Goal: Information Seeking & Learning: Learn about a topic

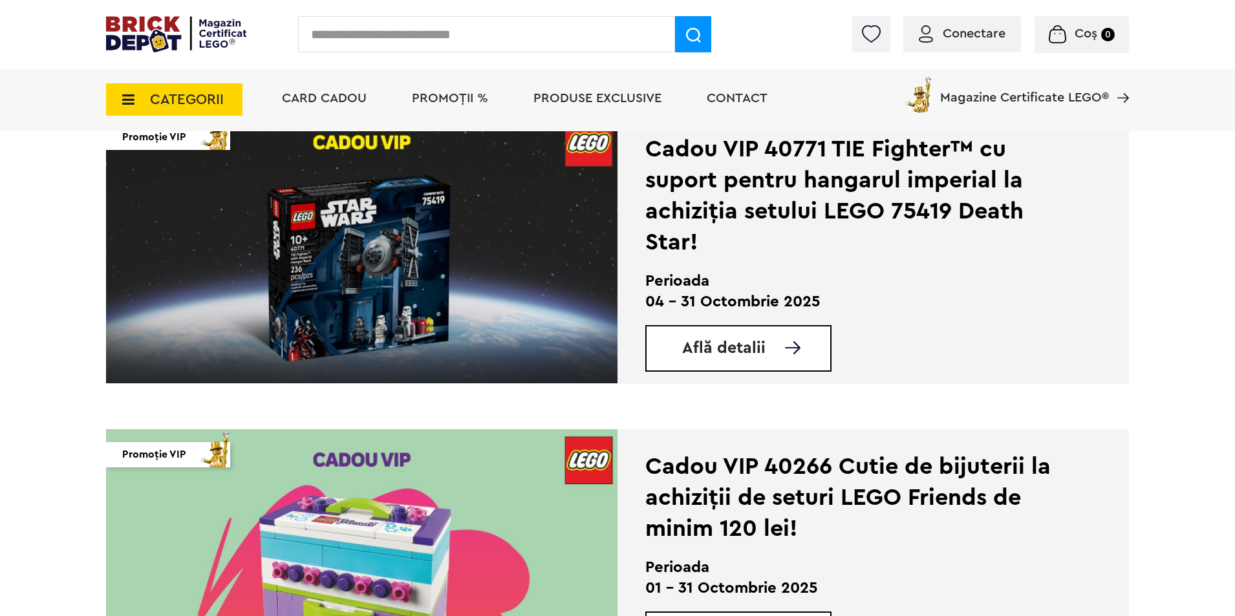
click at [741, 334] on div "Află detalii" at bounding box center [738, 348] width 186 height 47
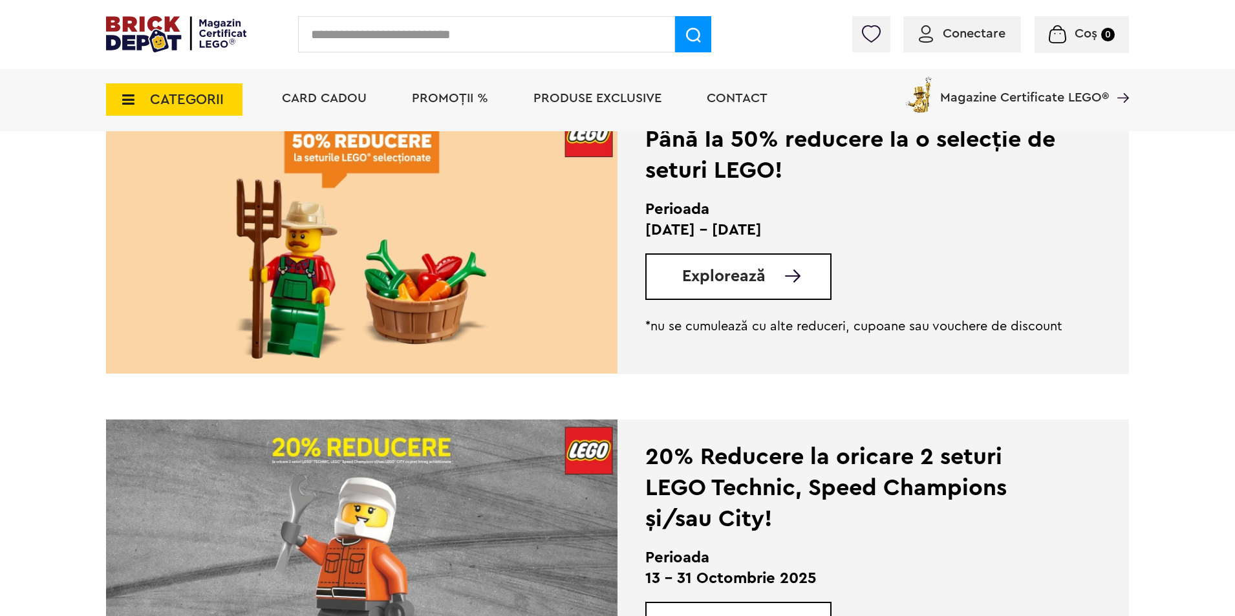
scroll to position [129, 0]
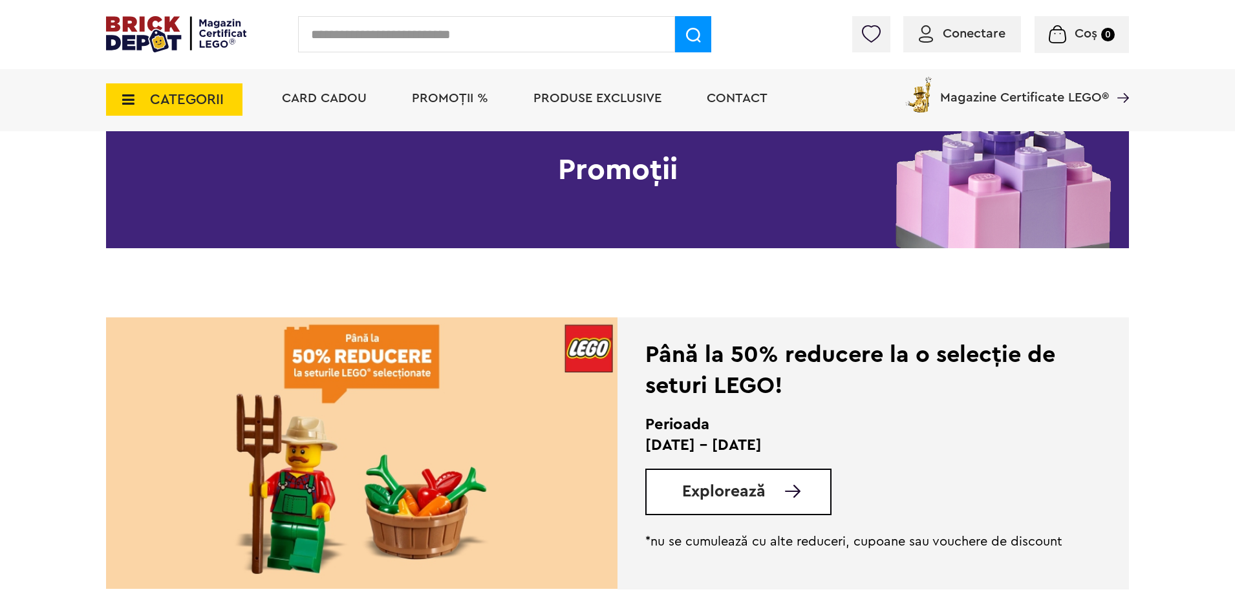
click at [762, 485] on span "Explorează" at bounding box center [723, 492] width 83 height 16
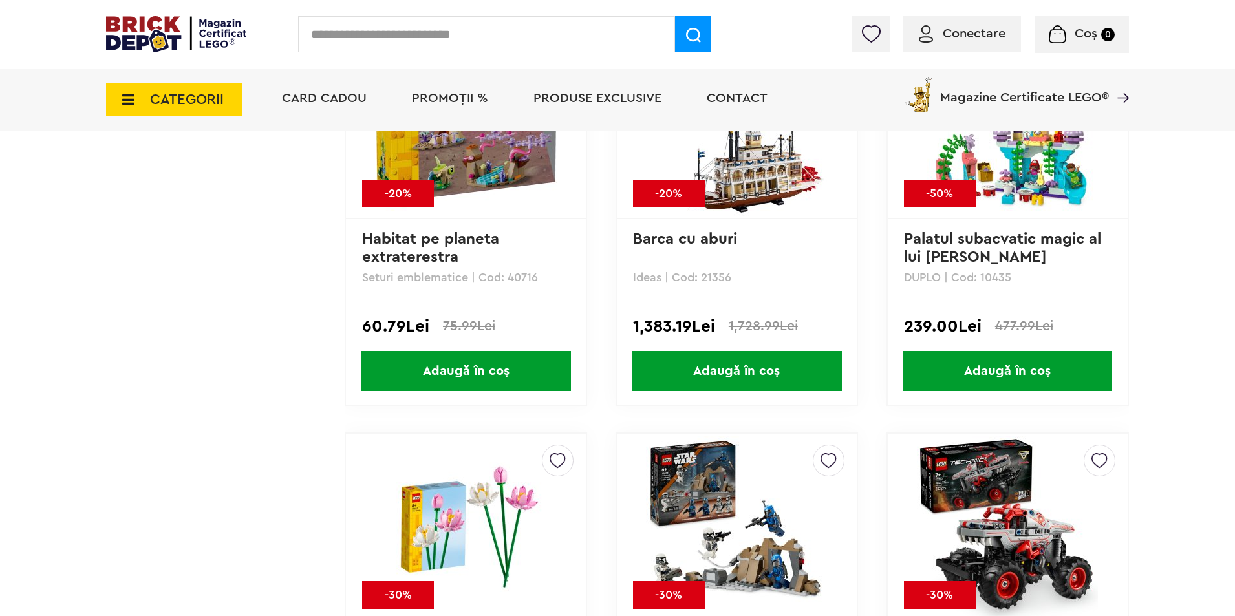
scroll to position [1875, 0]
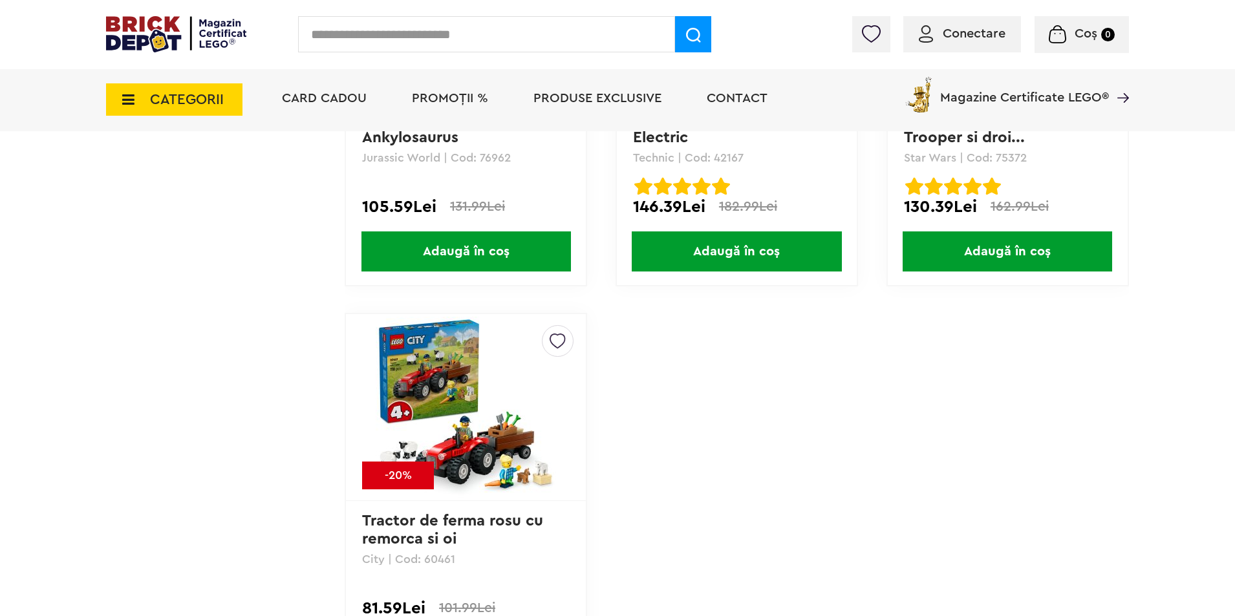
scroll to position [6723, 0]
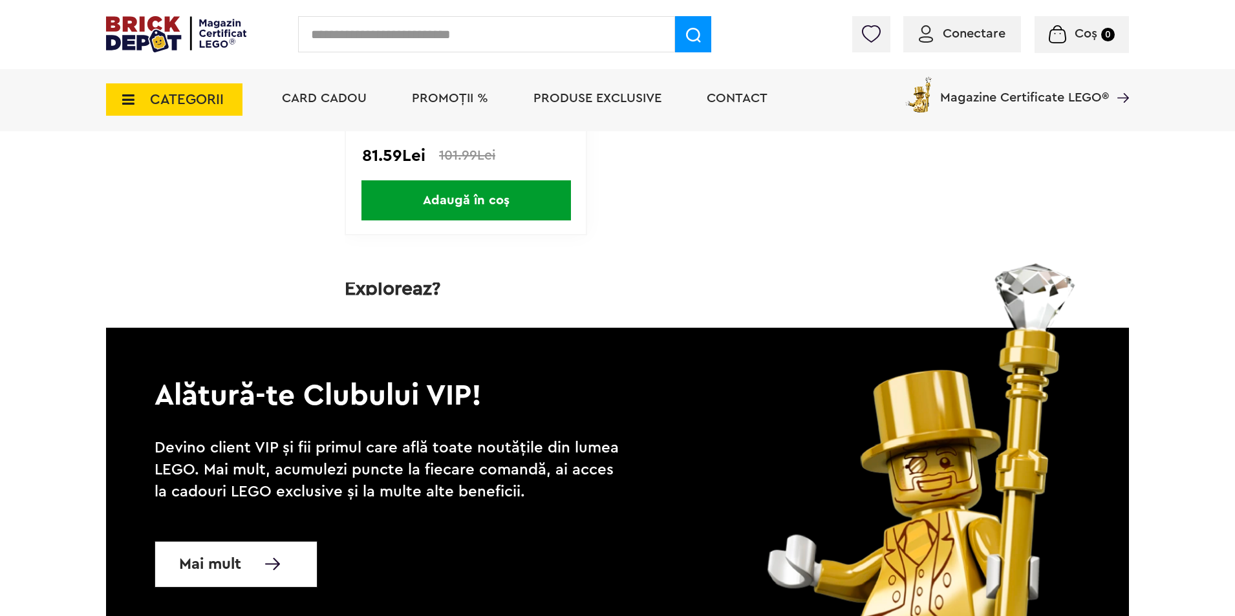
click at [196, 109] on span "CATEGORII" at bounding box center [174, 99] width 136 height 32
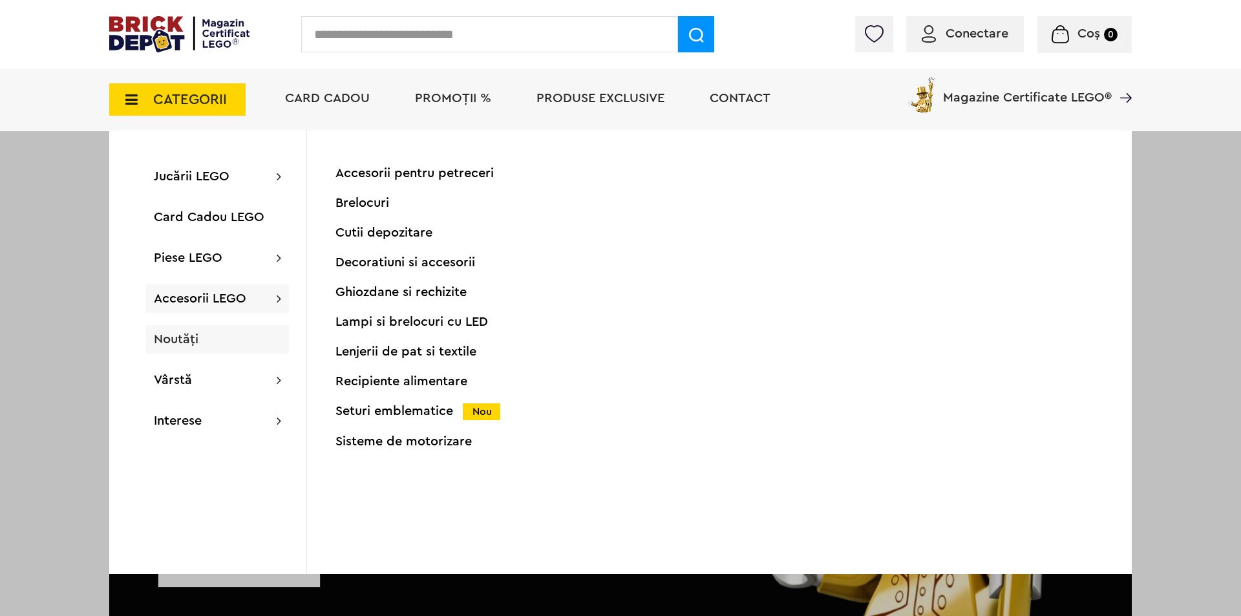
click at [195, 339] on span "Noutăți" at bounding box center [176, 339] width 45 height 13
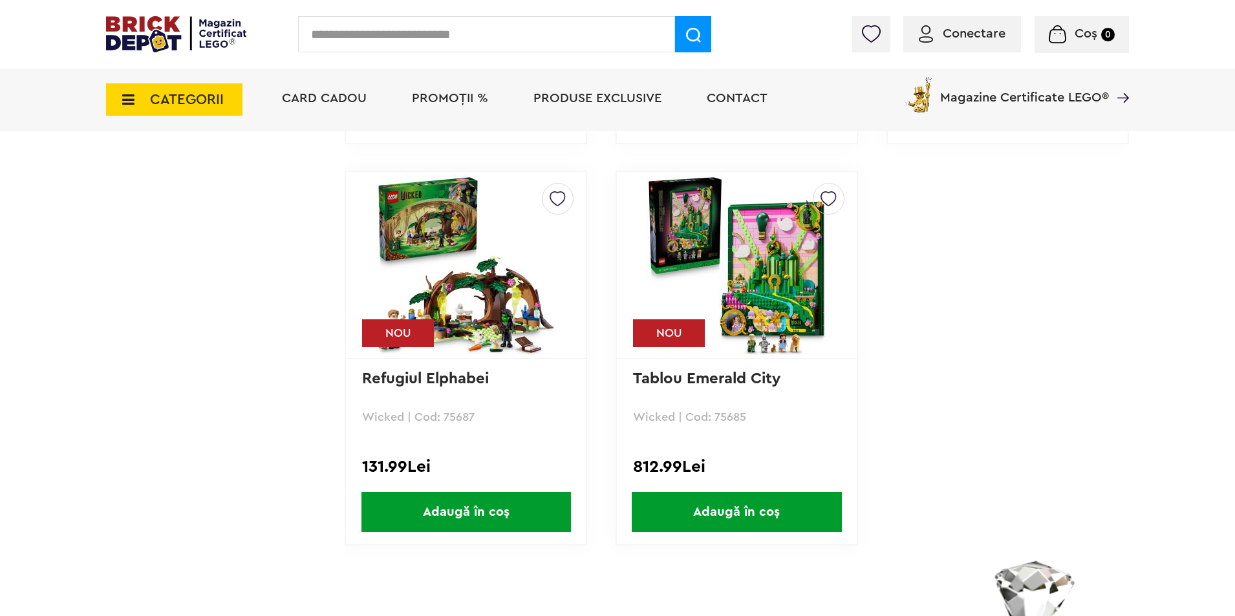
scroll to position [4202, 0]
